Goal: Transaction & Acquisition: Register for event/course

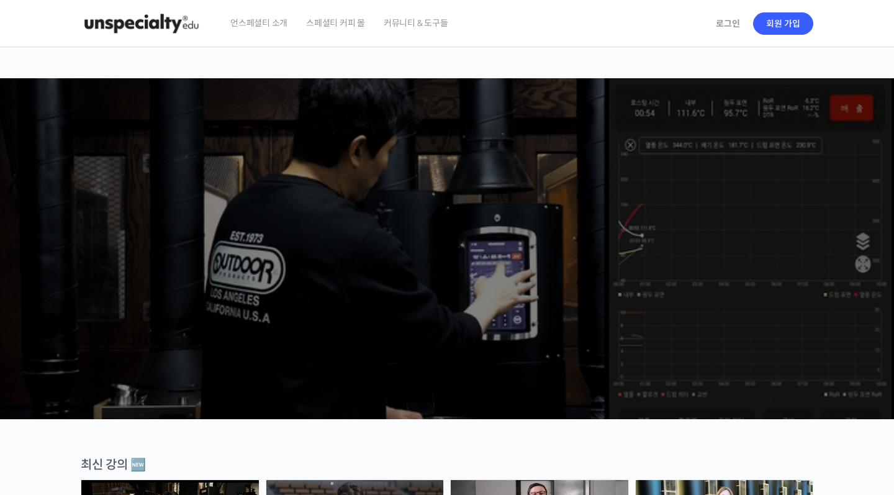
scroll to position [427, 0]
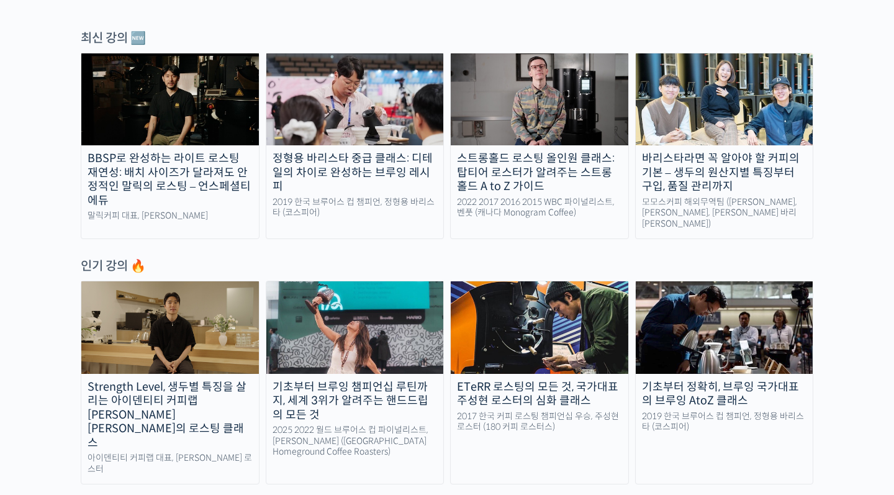
click at [214, 129] on img at bounding box center [170, 99] width 178 height 92
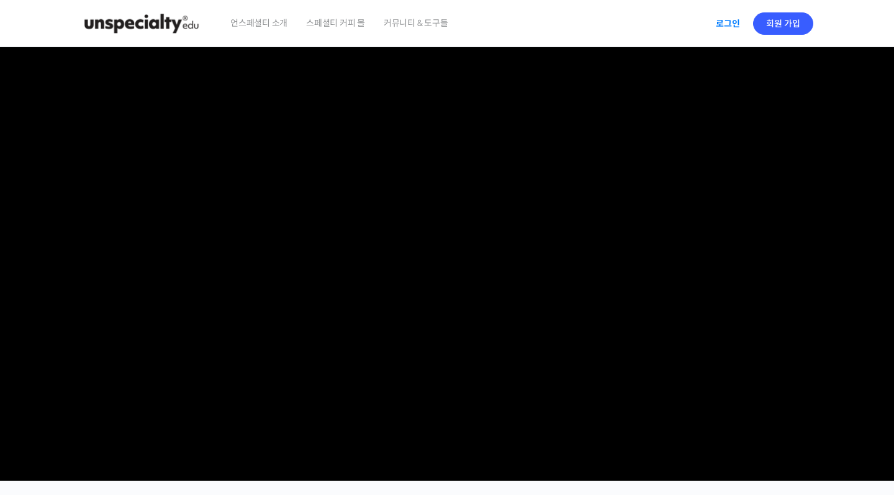
click at [723, 14] on link "로그인" at bounding box center [727, 23] width 39 height 29
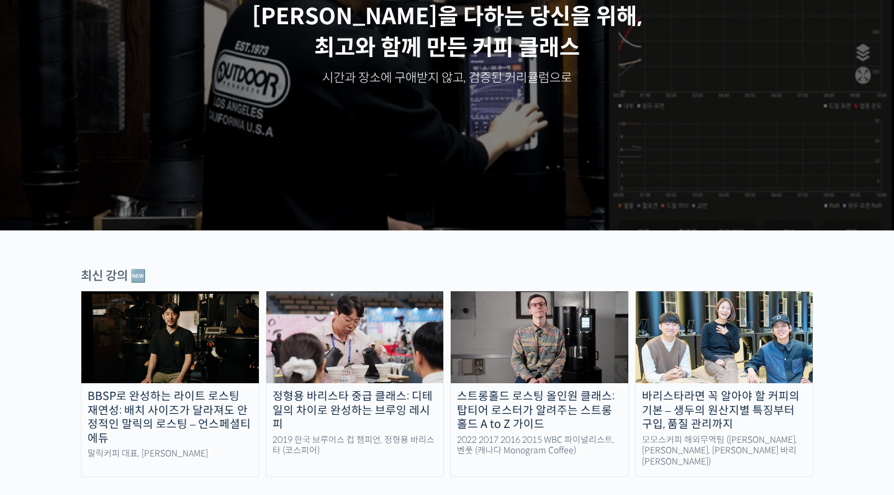
click at [189, 326] on img at bounding box center [170, 337] width 178 height 92
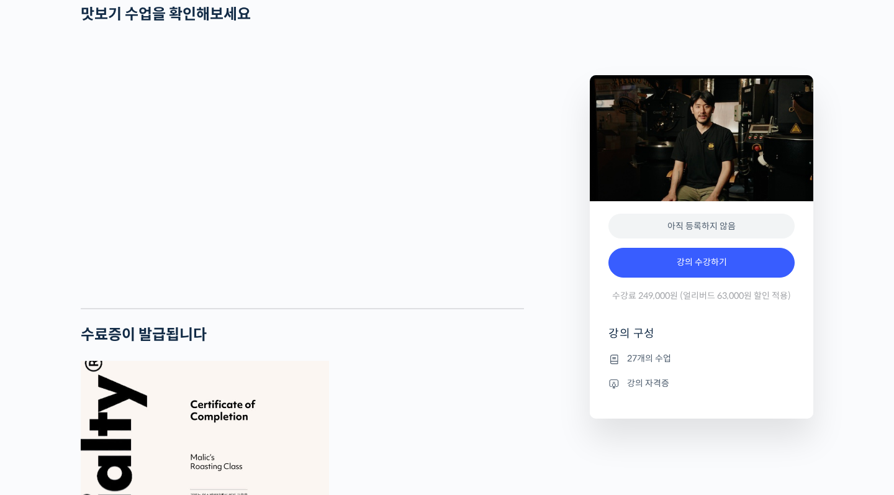
scroll to position [3268, 0]
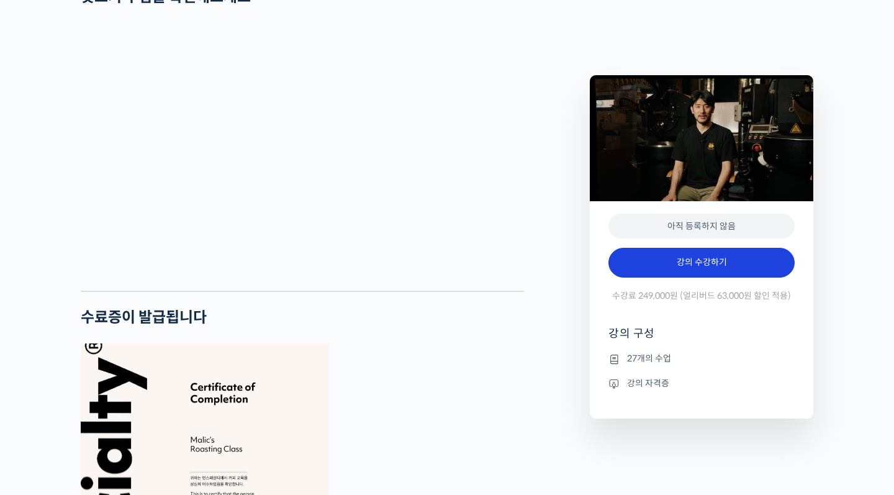
click at [709, 266] on link "강의 수강하기" at bounding box center [701, 263] width 186 height 30
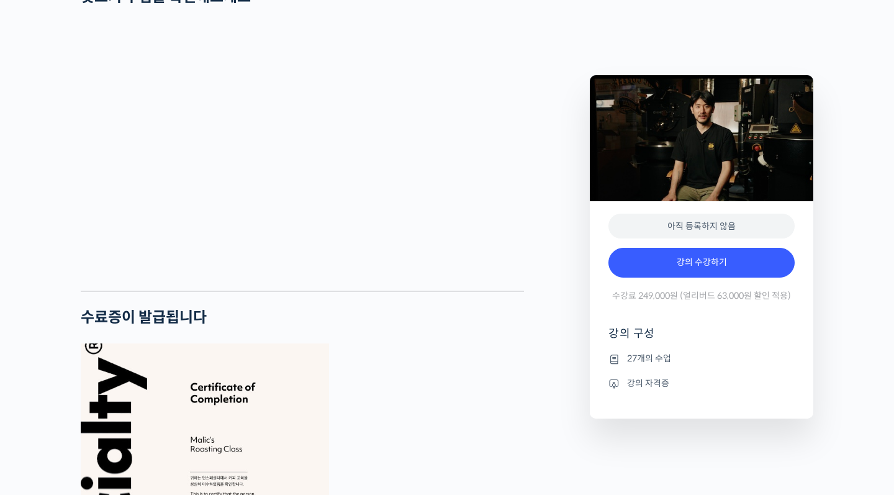
click at [635, 353] on li "27개의 수업" at bounding box center [701, 358] width 186 height 15
